Goal: Task Accomplishment & Management: Use online tool/utility

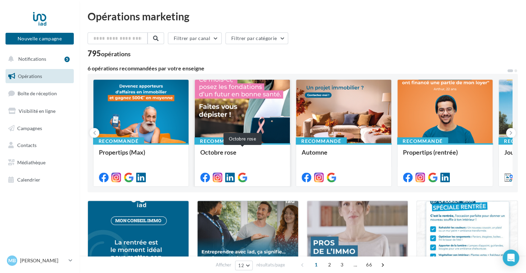
click at [231, 161] on div "Octobre rose" at bounding box center [242, 156] width 84 height 14
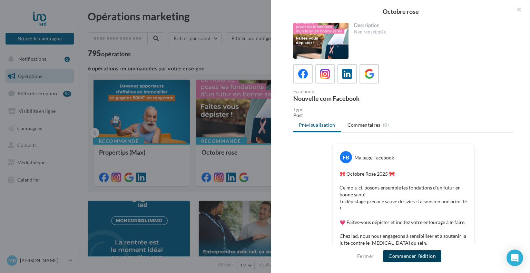
click at [426, 252] on button "Commencer l'édition" at bounding box center [412, 256] width 58 height 12
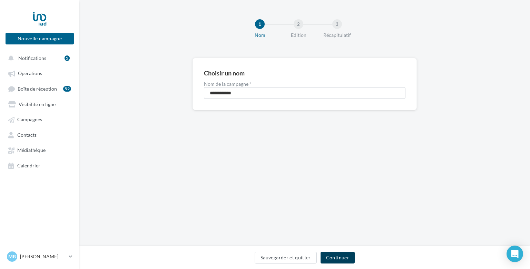
click at [335, 254] on button "Continuer" at bounding box center [337, 258] width 34 height 12
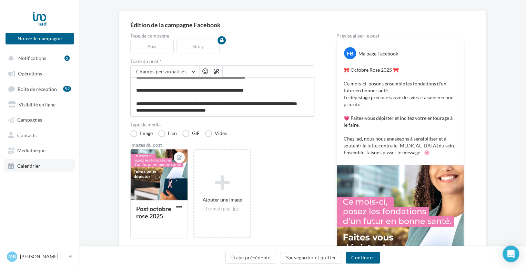
scroll to position [33, 0]
click at [30, 162] on link "Calendrier" at bounding box center [39, 165] width 71 height 12
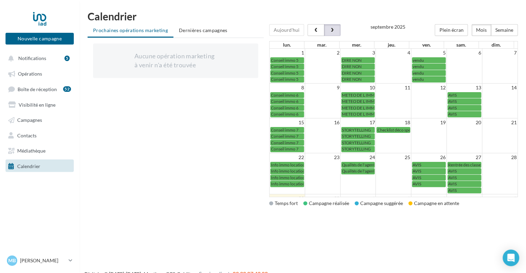
click at [329, 30] on span "button" at bounding box center [332, 30] width 6 height 5
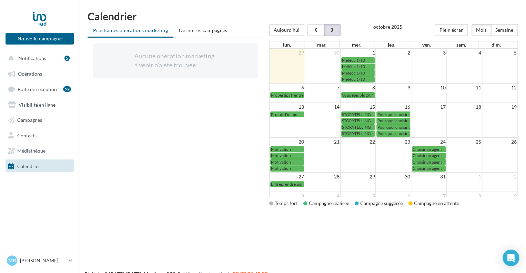
click at [329, 30] on span "button" at bounding box center [332, 30] width 6 height 5
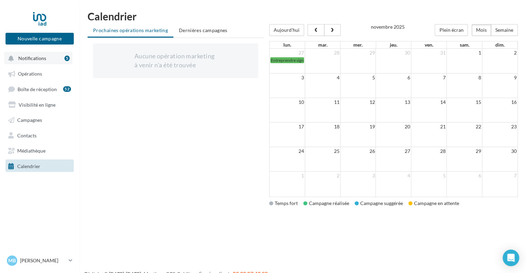
click at [55, 54] on button "Notifications 5" at bounding box center [38, 58] width 68 height 12
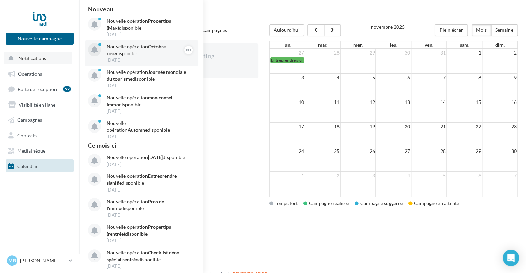
click at [147, 50] on p "Nouvelle opération Octobre rose disponible" at bounding box center [147, 50] width 80 height 14
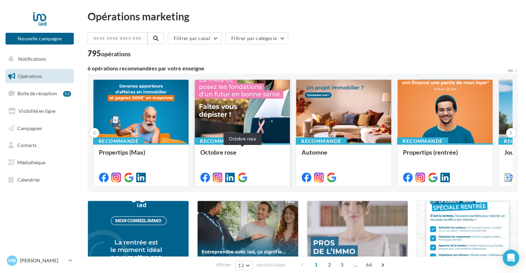
click at [249, 158] on div "Octobre rose" at bounding box center [242, 156] width 84 height 14
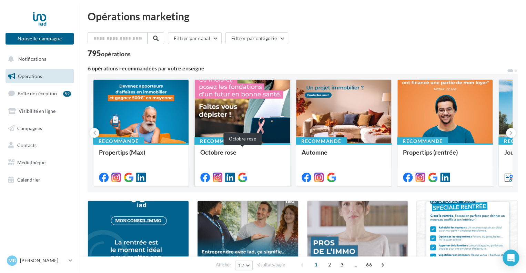
click at [230, 155] on div "Octobre rose" at bounding box center [242, 156] width 84 height 14
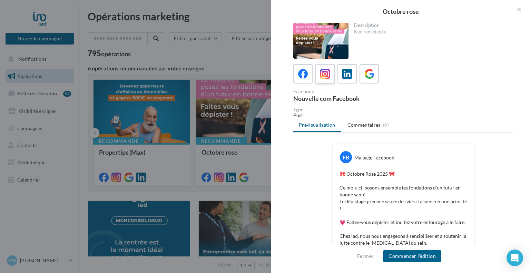
click at [324, 74] on icon at bounding box center [325, 74] width 10 height 10
click at [356, 77] on label at bounding box center [347, 74] width 20 height 20
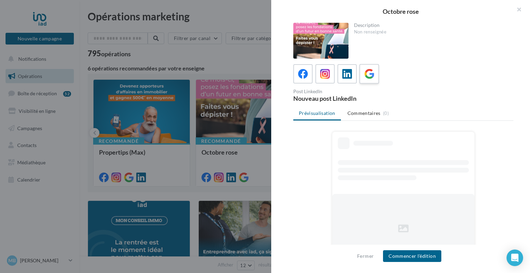
click at [363, 77] on div at bounding box center [369, 74] width 13 height 13
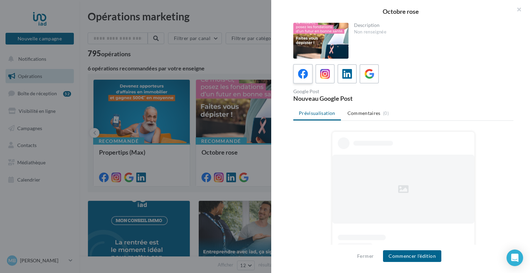
click at [293, 72] on label at bounding box center [303, 74] width 20 height 20
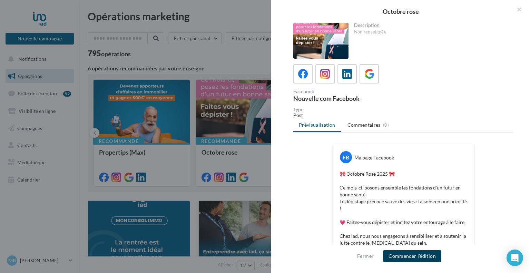
click at [402, 254] on button "Commencer l'édition" at bounding box center [412, 256] width 58 height 12
click at [329, 71] on icon at bounding box center [325, 74] width 10 height 10
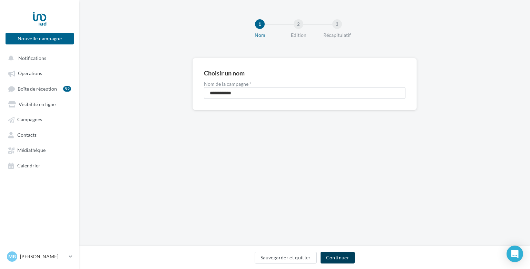
click at [338, 255] on button "Continuer" at bounding box center [337, 258] width 34 height 12
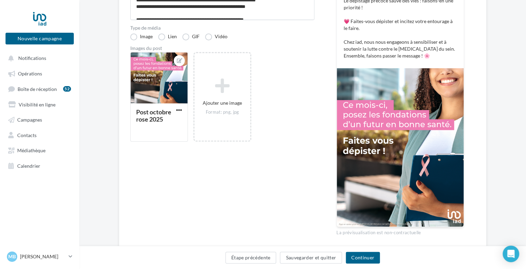
scroll to position [149, 0]
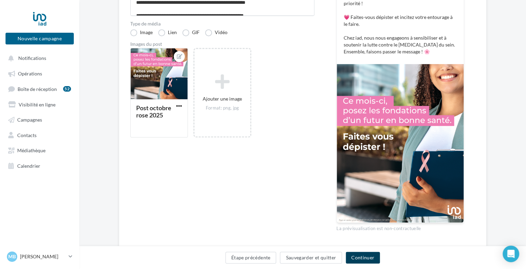
click at [371, 255] on button "Continuer" at bounding box center [363, 258] width 34 height 12
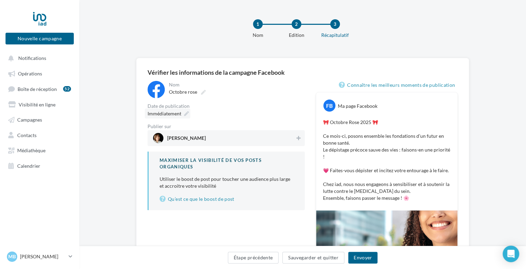
click at [185, 114] on icon at bounding box center [186, 113] width 5 height 5
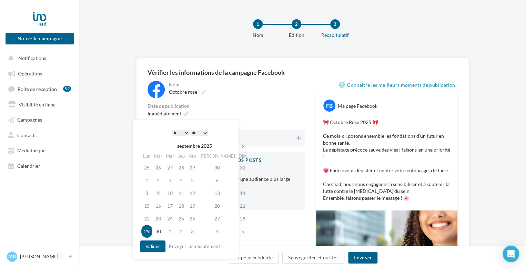
click at [239, 148] on icon at bounding box center [243, 146] width 9 height 5
click at [172, 168] on td "1" at bounding box center [171, 167] width 12 height 13
click at [154, 249] on button "Valider" at bounding box center [153, 247] width 26 height 12
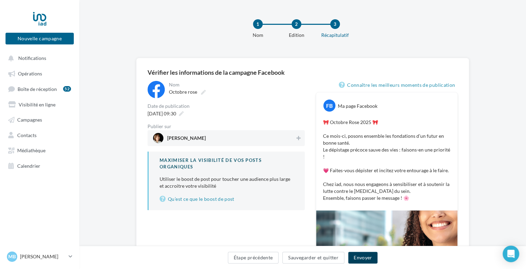
click at [364, 259] on button "Envoyer" at bounding box center [362, 258] width 29 height 12
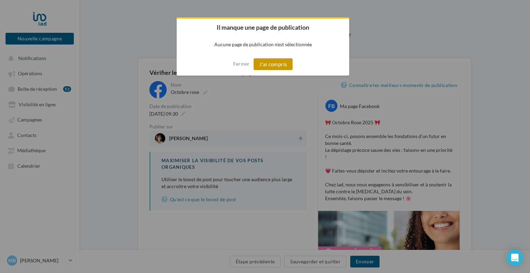
click at [280, 63] on button "J'ai compris" at bounding box center [272, 64] width 39 height 12
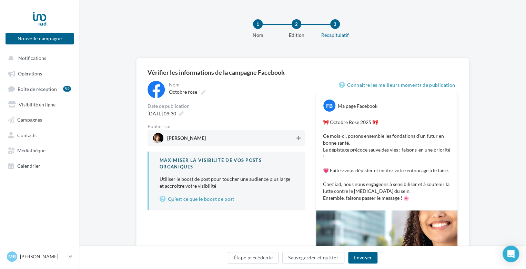
click at [297, 139] on icon at bounding box center [299, 138] width 4 height 5
click at [362, 256] on button "Envoyer" at bounding box center [362, 258] width 29 height 12
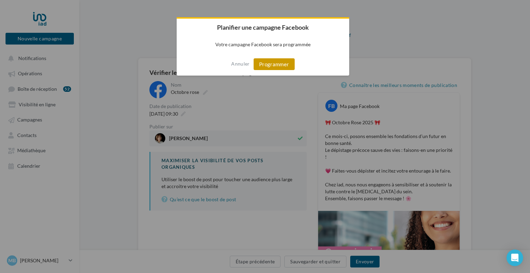
click at [281, 63] on button "Programmer" at bounding box center [273, 64] width 41 height 12
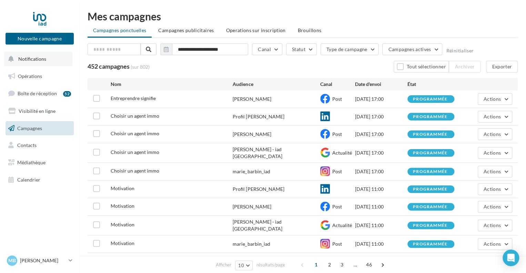
click at [31, 60] on span "Notifications" at bounding box center [32, 59] width 28 height 6
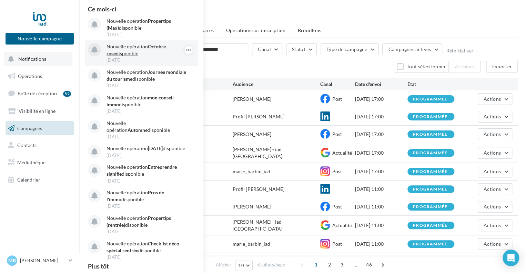
click at [157, 53] on p "Nouvelle opération Octobre rose disponible" at bounding box center [147, 50] width 80 height 14
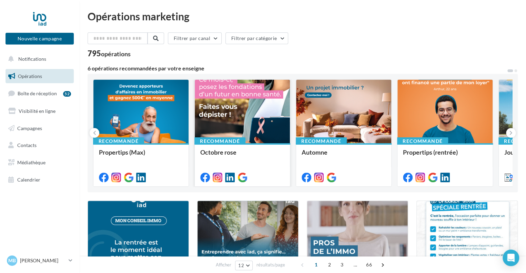
click at [219, 97] on div at bounding box center [242, 112] width 95 height 64
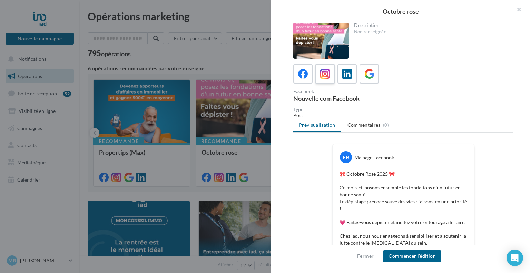
click at [319, 67] on label at bounding box center [325, 74] width 20 height 20
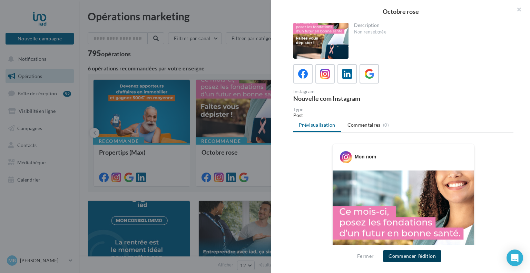
click at [404, 257] on button "Commencer l'édition" at bounding box center [412, 256] width 58 height 12
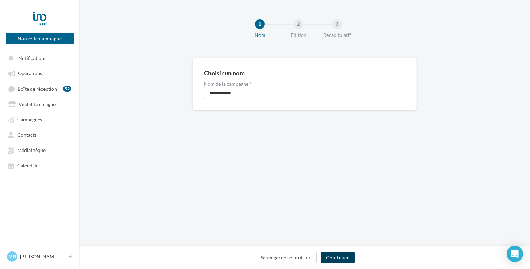
click at [333, 260] on button "Continuer" at bounding box center [337, 258] width 34 height 12
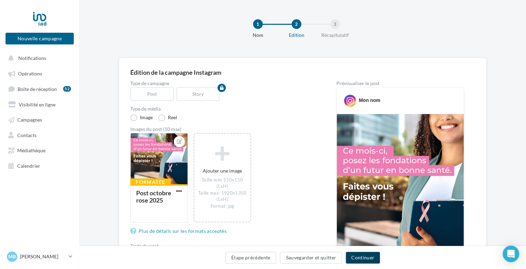
click at [355, 259] on button "Continuer" at bounding box center [363, 258] width 34 height 12
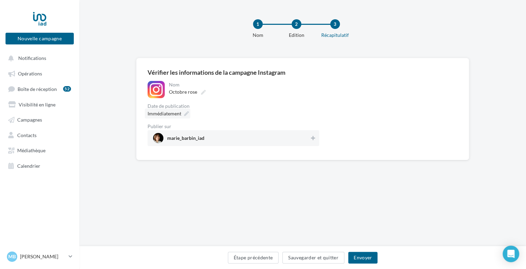
click at [188, 116] on icon at bounding box center [186, 113] width 5 height 5
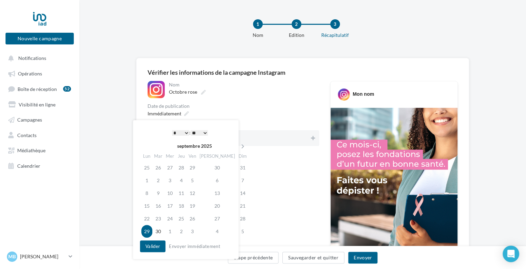
click at [188, 133] on select "* * * * * * * * * * ** ** ** ** ** ** ** ** ** ** ** ** ** **" at bounding box center [180, 133] width 17 height 6
click at [239, 146] on icon at bounding box center [243, 146] width 9 height 5
click at [169, 166] on td "1" at bounding box center [171, 167] width 12 height 13
click at [148, 247] on button "Valider" at bounding box center [153, 247] width 26 height 12
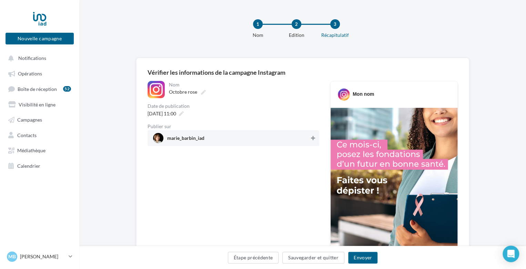
click at [313, 139] on icon at bounding box center [313, 138] width 4 height 5
click at [364, 256] on button "Envoyer" at bounding box center [362, 258] width 29 height 12
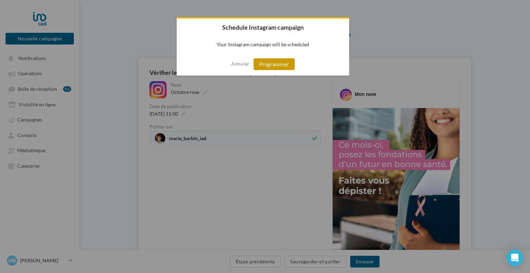
click at [284, 67] on button "Programmer" at bounding box center [273, 64] width 41 height 12
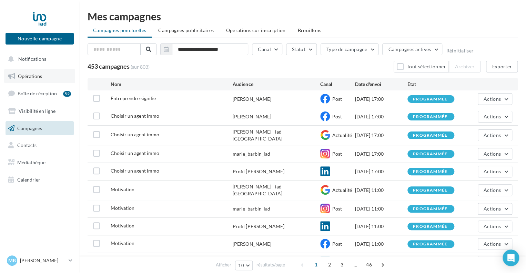
click at [30, 73] on span "Opérations" at bounding box center [30, 76] width 24 height 6
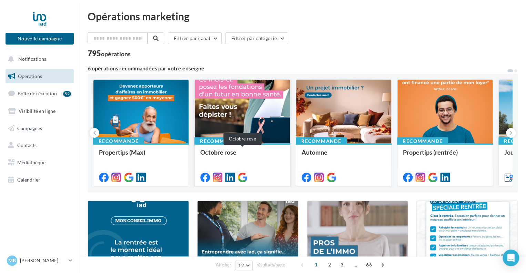
click at [237, 161] on div "Octobre rose" at bounding box center [242, 156] width 84 height 14
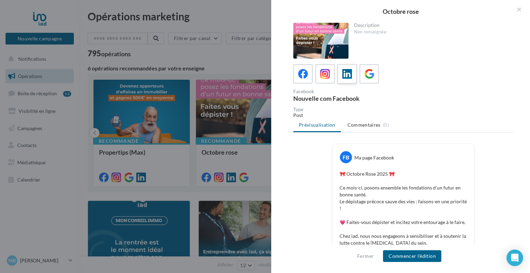
click at [349, 74] on icon at bounding box center [347, 74] width 10 height 10
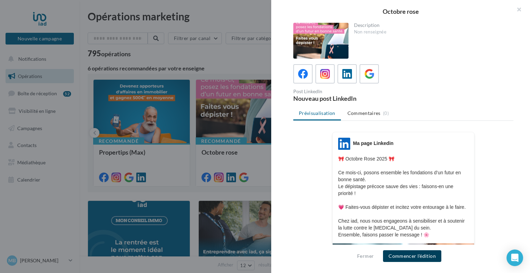
click at [410, 251] on button "Commencer l'édition" at bounding box center [412, 256] width 58 height 12
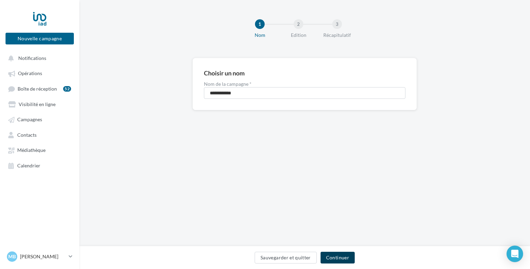
click at [339, 255] on button "Continuer" at bounding box center [337, 258] width 34 height 12
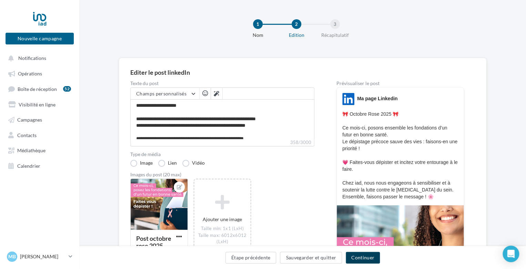
click at [368, 256] on button "Continuer" at bounding box center [363, 258] width 34 height 12
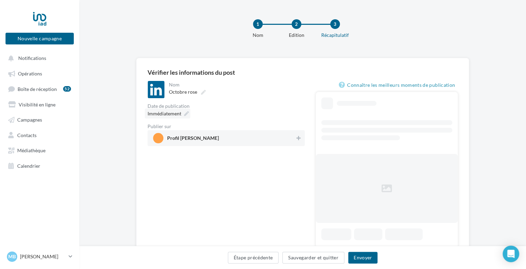
click at [183, 112] on div "Immédiatement" at bounding box center [168, 114] width 46 height 10
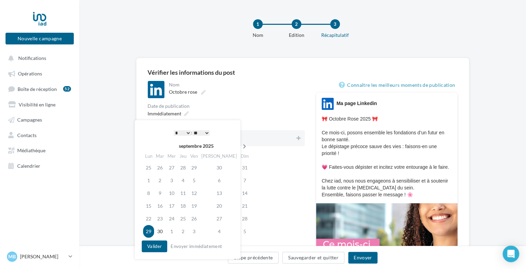
click at [240, 147] on icon at bounding box center [244, 146] width 9 height 5
click at [171, 168] on td "1" at bounding box center [171, 167] width 12 height 13
click at [183, 135] on select "* * * * * * * * * * ** ** ** ** ** ** ** ** ** ** ** ** ** **" at bounding box center [180, 133] width 17 height 6
click at [361, 257] on button "Envoyer" at bounding box center [362, 258] width 29 height 12
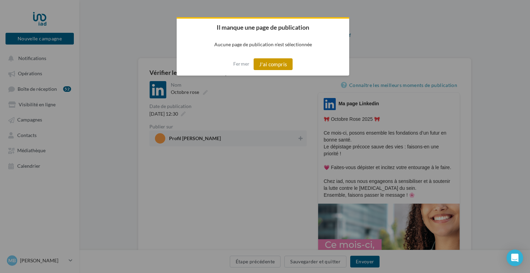
click at [270, 66] on button "J'ai compris" at bounding box center [272, 64] width 39 height 12
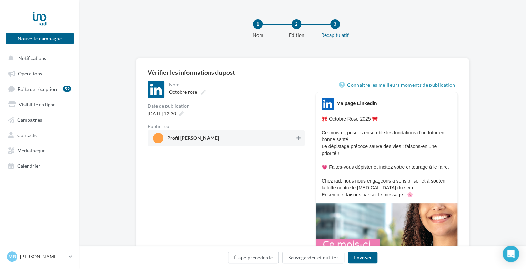
click at [297, 138] on icon at bounding box center [299, 138] width 4 height 5
click at [371, 256] on button "Envoyer" at bounding box center [362, 258] width 29 height 12
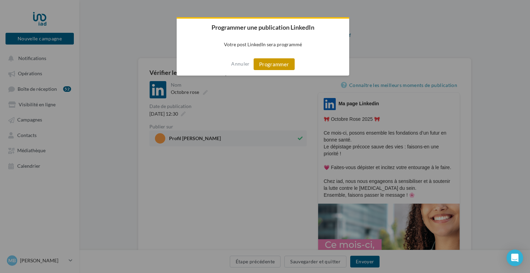
click at [275, 63] on button "Programmer" at bounding box center [273, 64] width 41 height 12
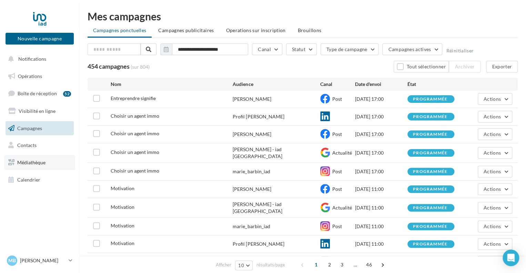
click at [29, 163] on span "Médiathèque" at bounding box center [31, 162] width 28 height 6
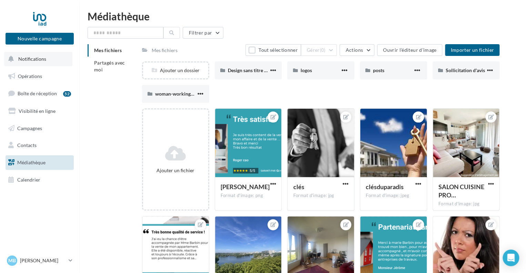
click at [48, 57] on button "Notifications" at bounding box center [38, 59] width 68 height 14
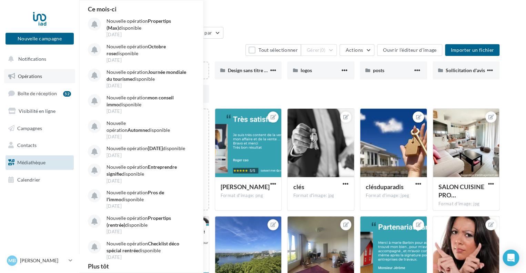
click at [39, 83] on link "Opérations" at bounding box center [39, 76] width 71 height 14
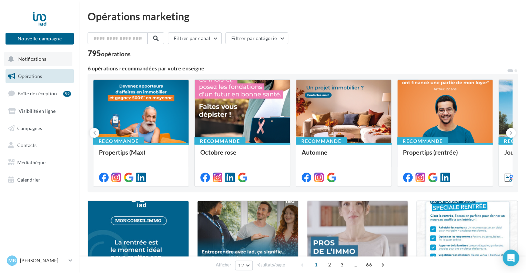
click at [43, 54] on button "Notifications" at bounding box center [38, 59] width 68 height 14
